Goal: Task Accomplishment & Management: Use online tool/utility

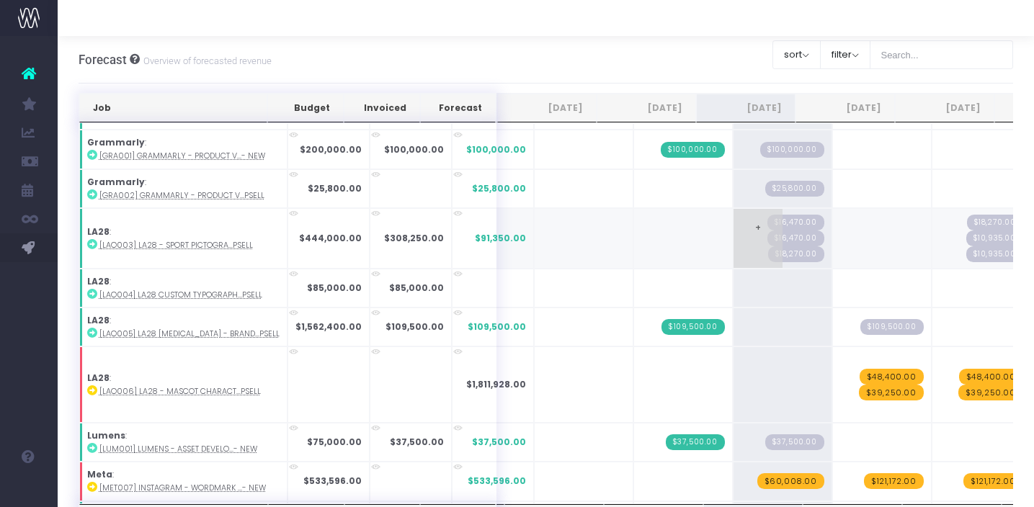
click at [767, 237] on span "$16,470.00" at bounding box center [795, 239] width 57 height 16
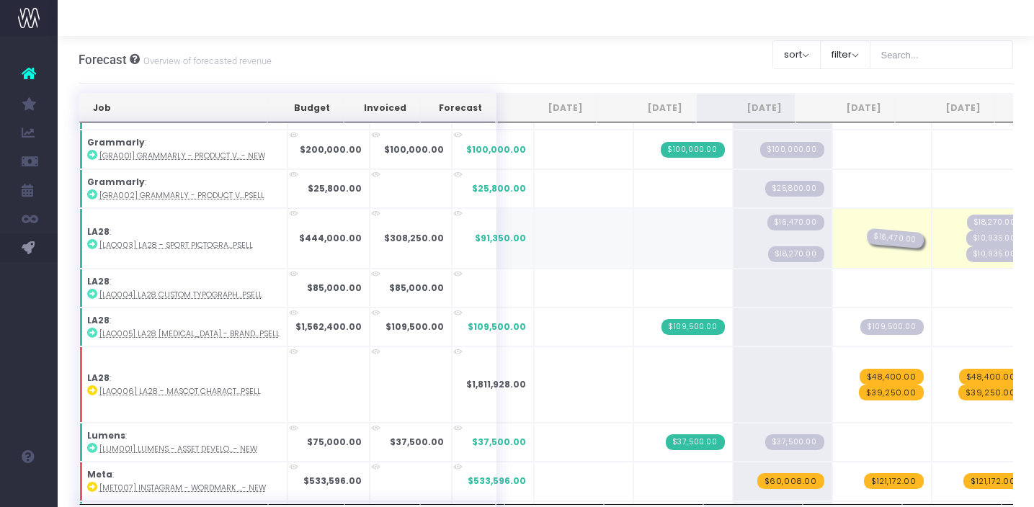
drag, startPoint x: 751, startPoint y: 234, endPoint x: 851, endPoint y: 223, distance: 100.8
drag, startPoint x: 756, startPoint y: 244, endPoint x: 827, endPoint y: 244, distance: 71.3
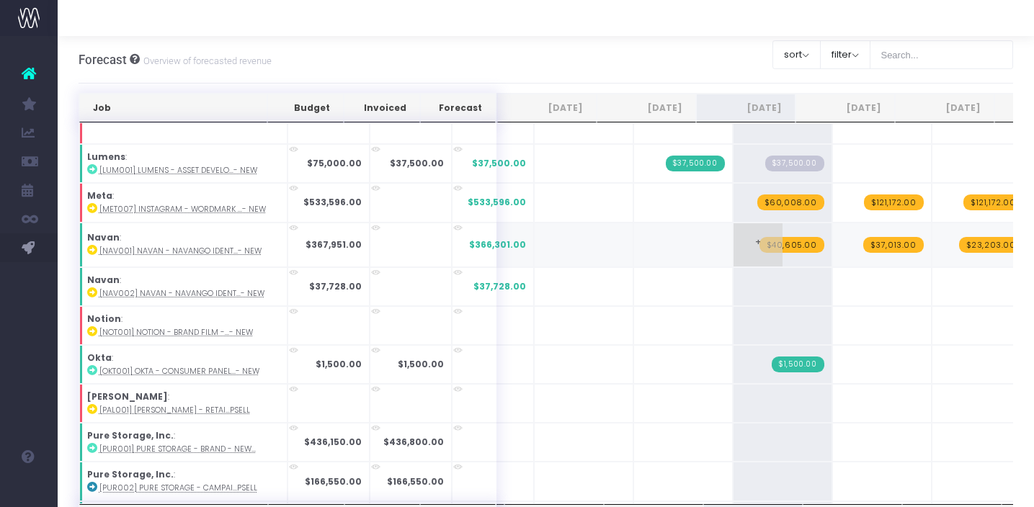
click at [760, 241] on span "$40,605.00" at bounding box center [792, 245] width 65 height 16
click at [869, 243] on span "$37,013.00" at bounding box center [893, 245] width 61 height 16
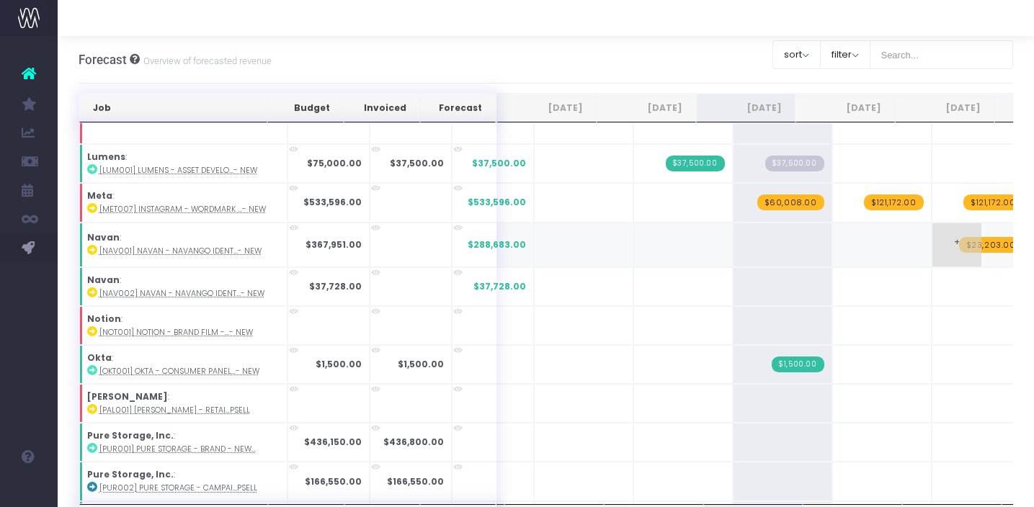
click at [959, 245] on span "$23,203.00" at bounding box center [991, 245] width 64 height 16
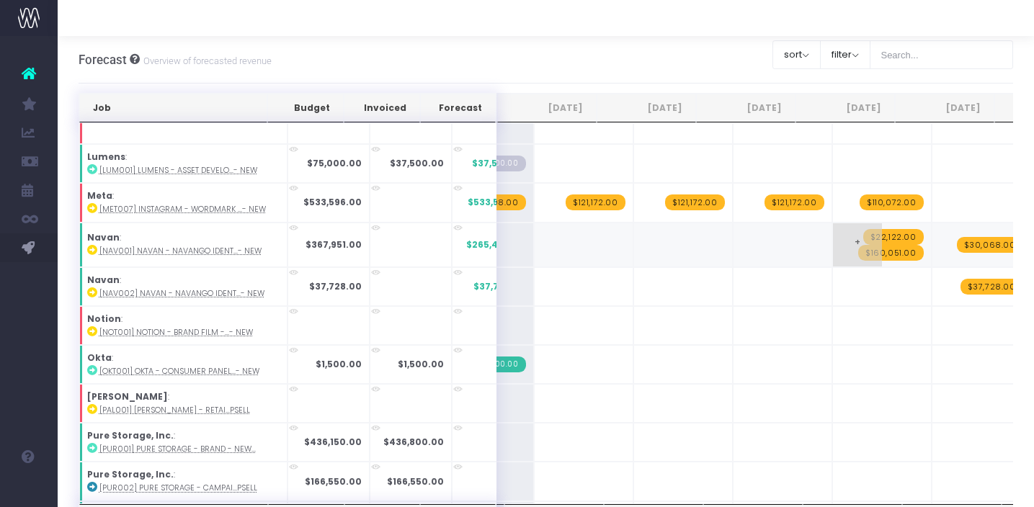
click at [875, 236] on span "$22,122.00" at bounding box center [893, 237] width 61 height 16
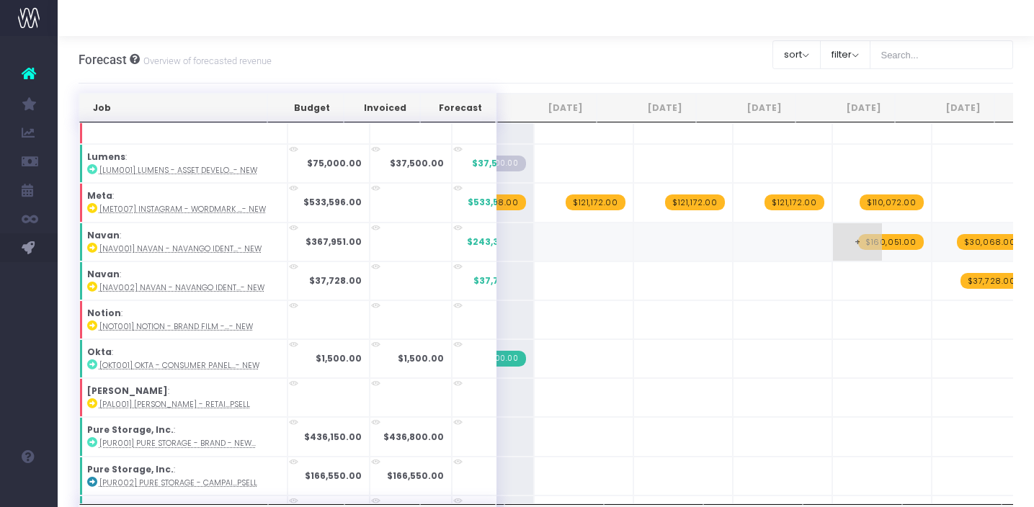
click at [861, 239] on span "$160,051.00" at bounding box center [891, 242] width 66 height 16
click at [966, 235] on span "$30,068.00" at bounding box center [990, 242] width 66 height 16
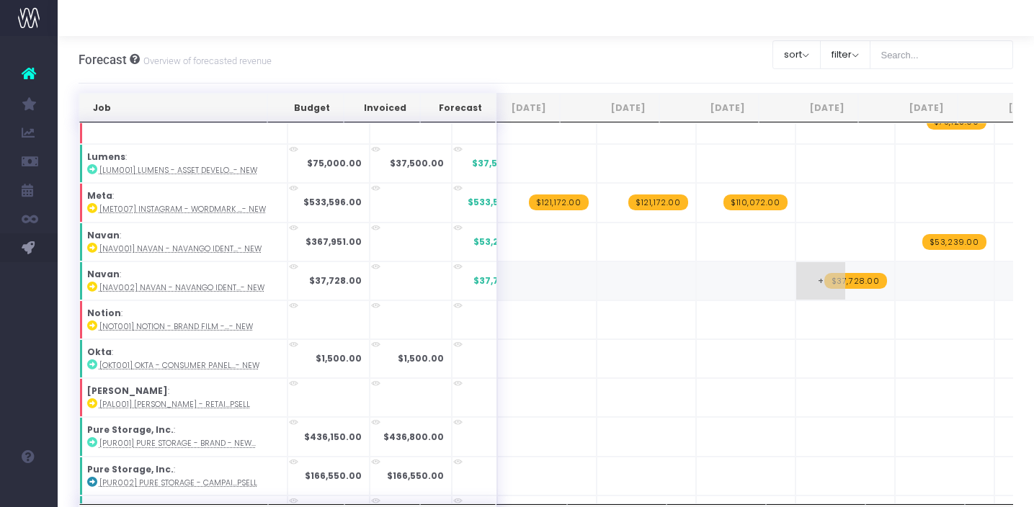
click at [803, 282] on span "+" at bounding box center [820, 280] width 49 height 37
click at [718, 321] on td "+" at bounding box center [745, 322] width 99 height 39
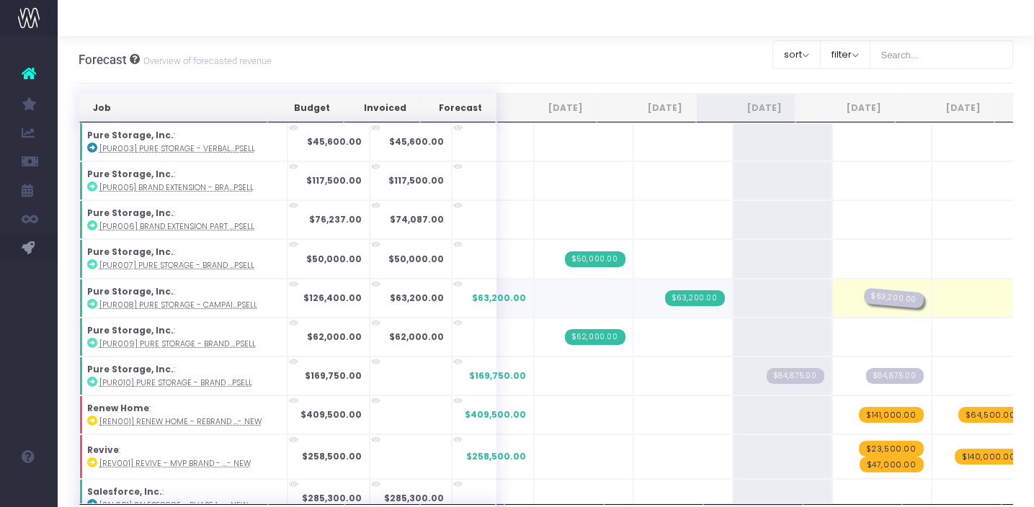
drag, startPoint x: 760, startPoint y: 293, endPoint x: 842, endPoint y: 293, distance: 82.9
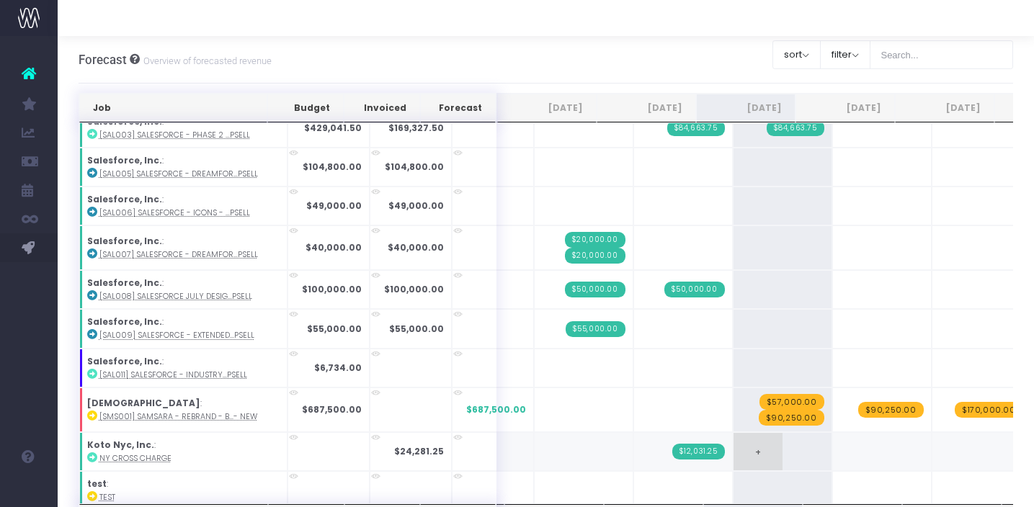
scroll to position [43, 0]
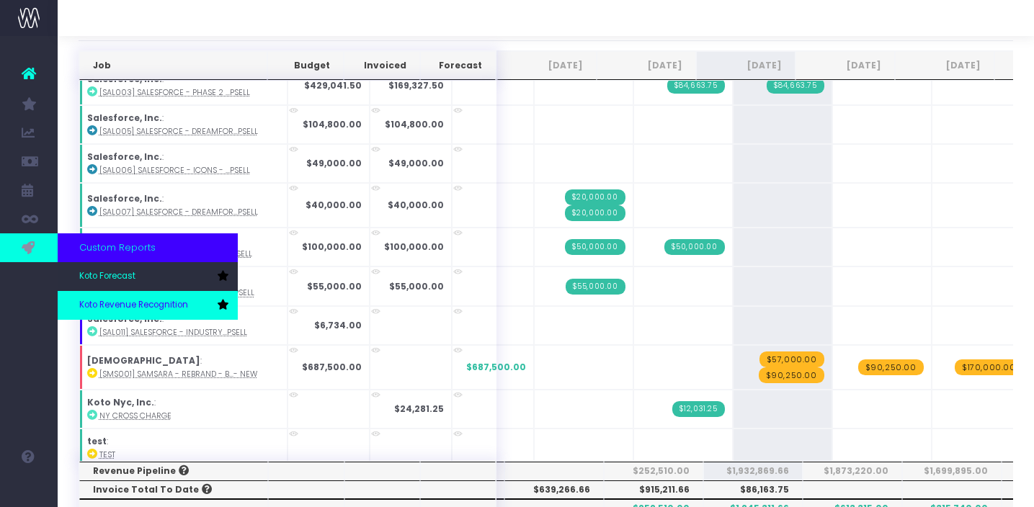
click at [108, 304] on span "Koto Revenue Recognition" at bounding box center [133, 305] width 109 height 13
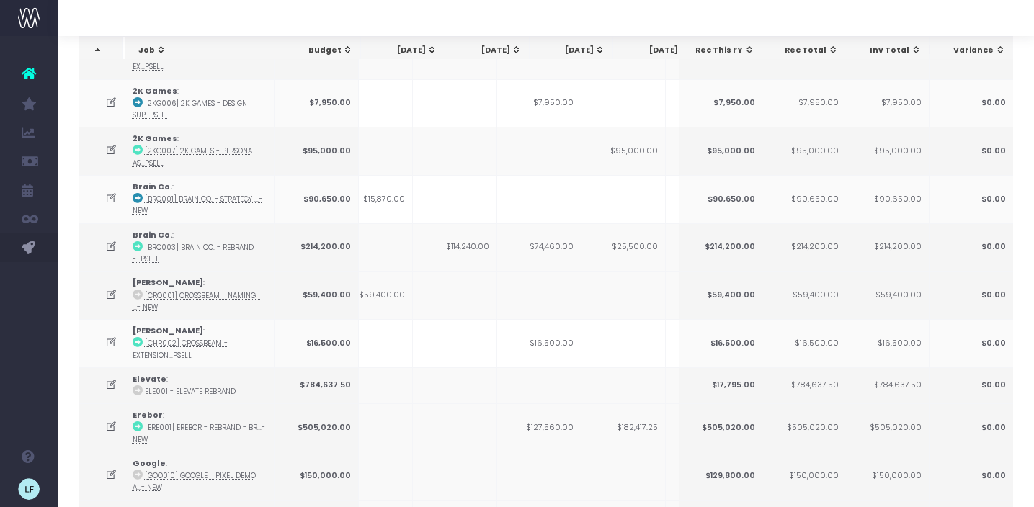
scroll to position [191, 0]
